Goal: Check status

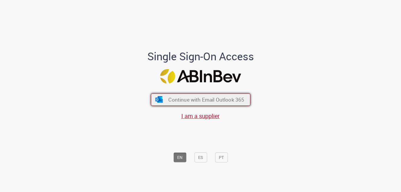
click at [171, 100] on span "Continue with Email Outlook 365" at bounding box center [206, 99] width 76 height 7
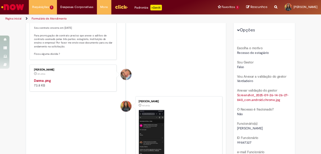
scroll to position [148, 0]
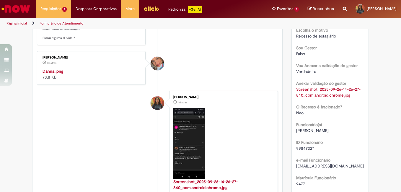
click at [85, 68] on img "Histórico de tíquete" at bounding box center [92, 68] width 98 height 0
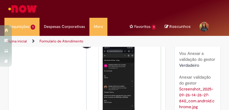
scroll to position [198, 0]
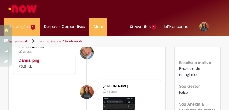
click at [44, 57] on img "Histórico de tíquete" at bounding box center [45, 57] width 52 height 0
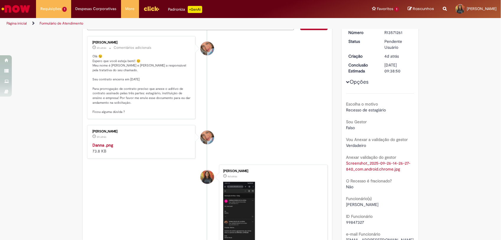
scroll to position [111, 0]
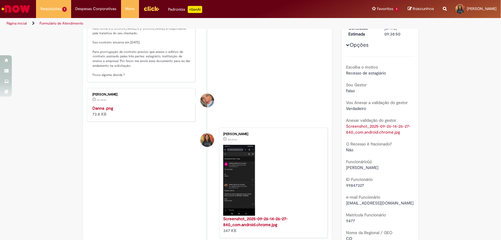
drag, startPoint x: 154, startPoint y: 143, endPoint x: 290, endPoint y: 95, distance: 143.4
click at [292, 95] on li "[PERSON_NAME] 6h atrás 6 horas atrás Danna .png 73.8 KB" at bounding box center [207, 105] width 241 height 34
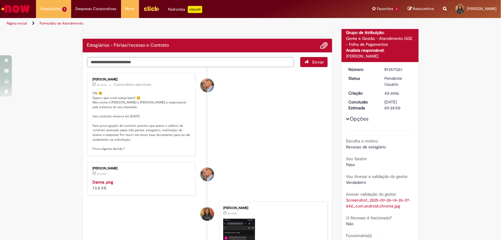
scroll to position [74, 0]
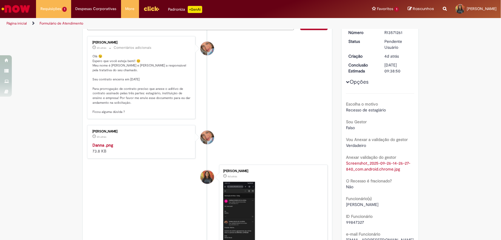
click at [200, 192] on html "Pular para o conteúdo da página Requisições 1 Exibir Todas as Solicitações Esta…" at bounding box center [250, 120] width 501 height 240
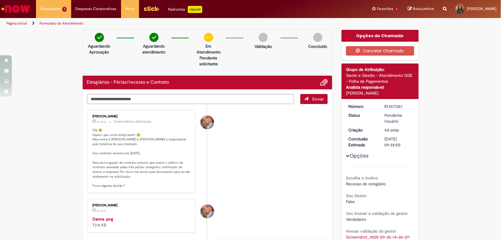
scroll to position [37, 0]
